Goal: Transaction & Acquisition: Book appointment/travel/reservation

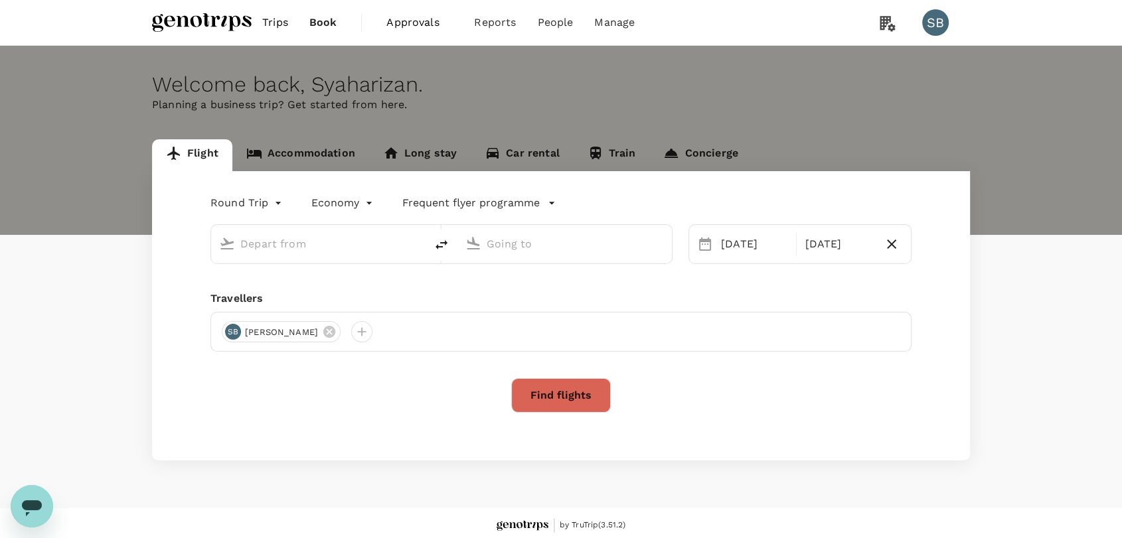
type input "Kuala Lumpur Intl ([GEOGRAPHIC_DATA])"
type input "Kuching Intl (KCH)"
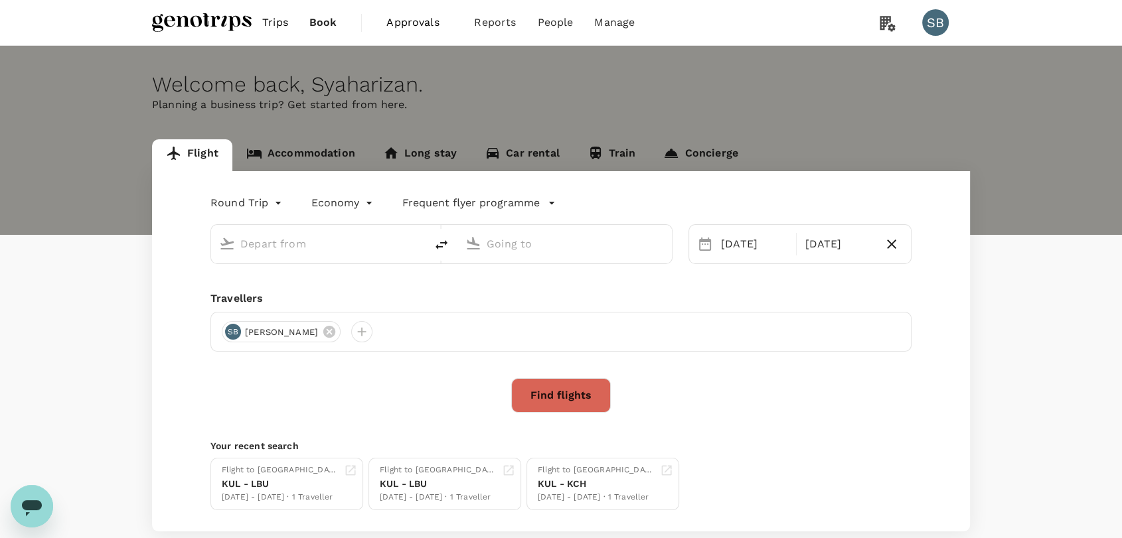
type input "Kuala Lumpur Intl ([GEOGRAPHIC_DATA])"
type input "Kuching Intl (KCH)"
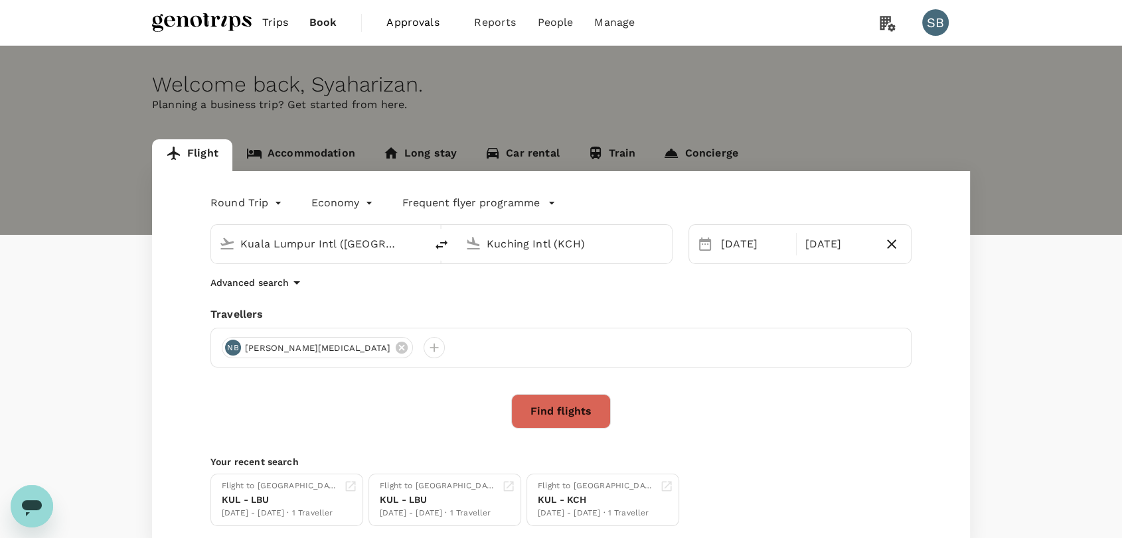
click at [275, 31] on link "Trips" at bounding box center [275, 22] width 47 height 45
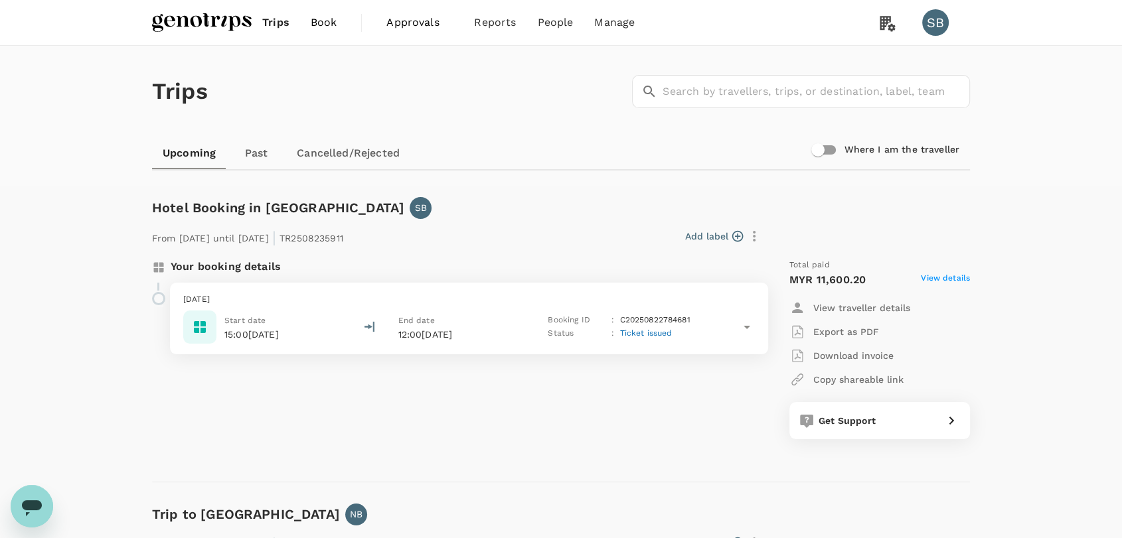
click at [215, 17] on img at bounding box center [202, 22] width 100 height 29
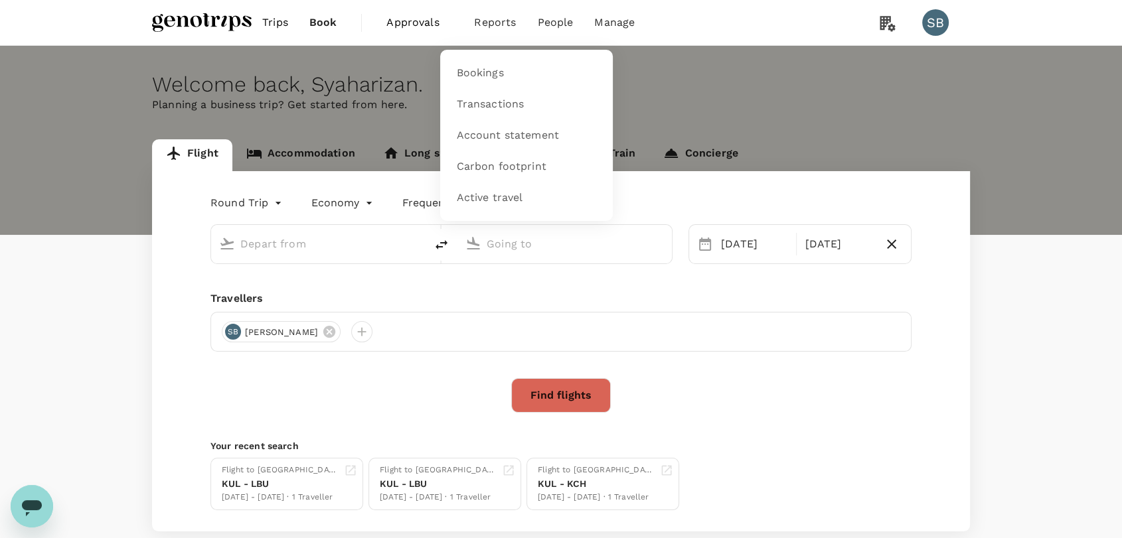
type input "Kuala Lumpur Intl ([GEOGRAPHIC_DATA])"
type input "Kuching Intl (KCH)"
type input "Kuala Lumpur Intl ([GEOGRAPHIC_DATA])"
type input "Kuching Intl (KCH)"
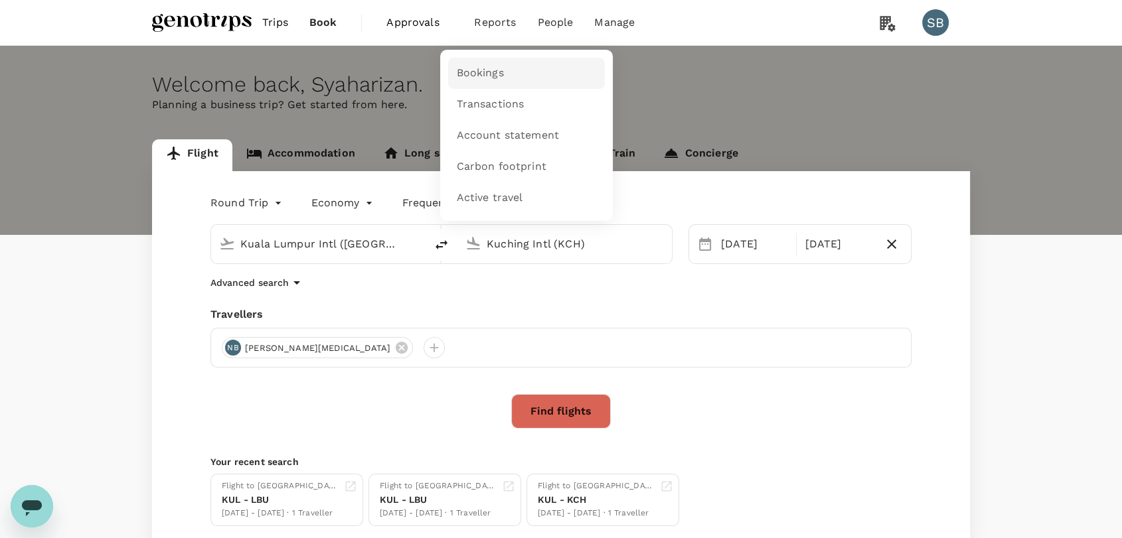
click at [479, 76] on span "Bookings" at bounding box center [479, 73] width 47 height 15
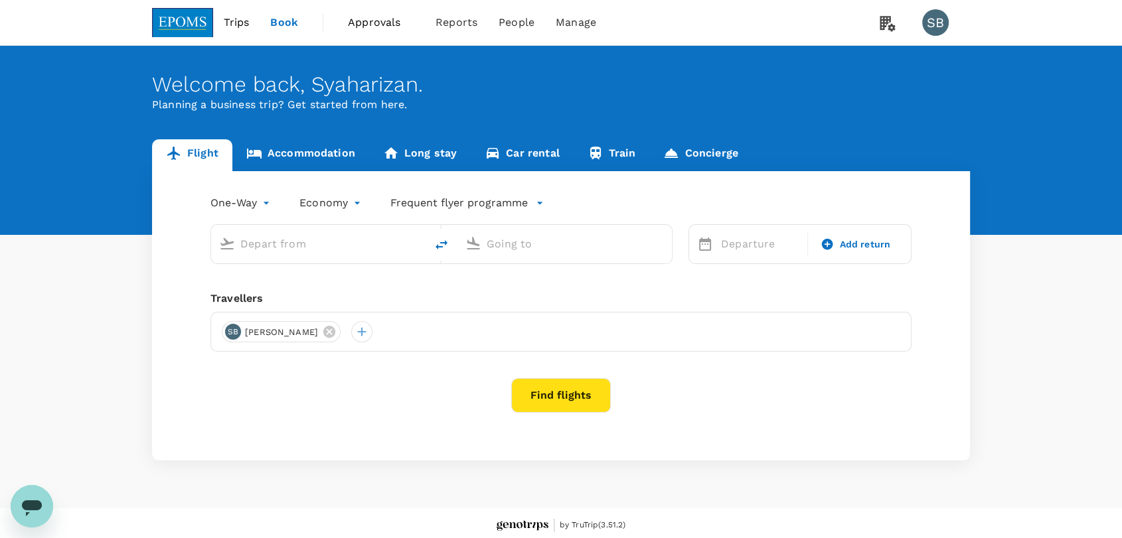
type input "roundtrip"
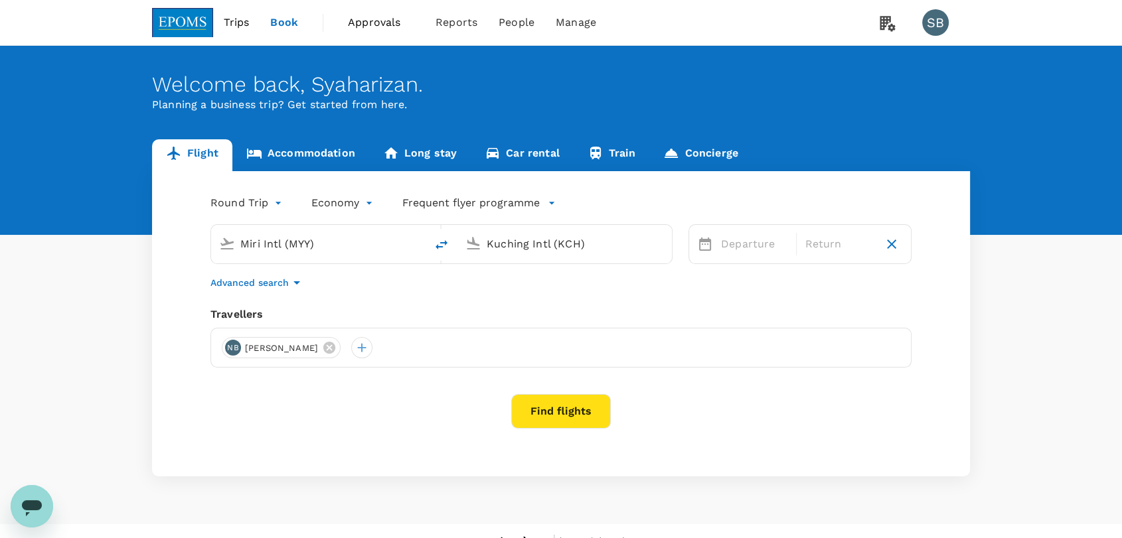
type input "Miri Intl (MYY)"
type input "Kuching Intl (KCH)"
